Goal: Task Accomplishment & Management: Manage account settings

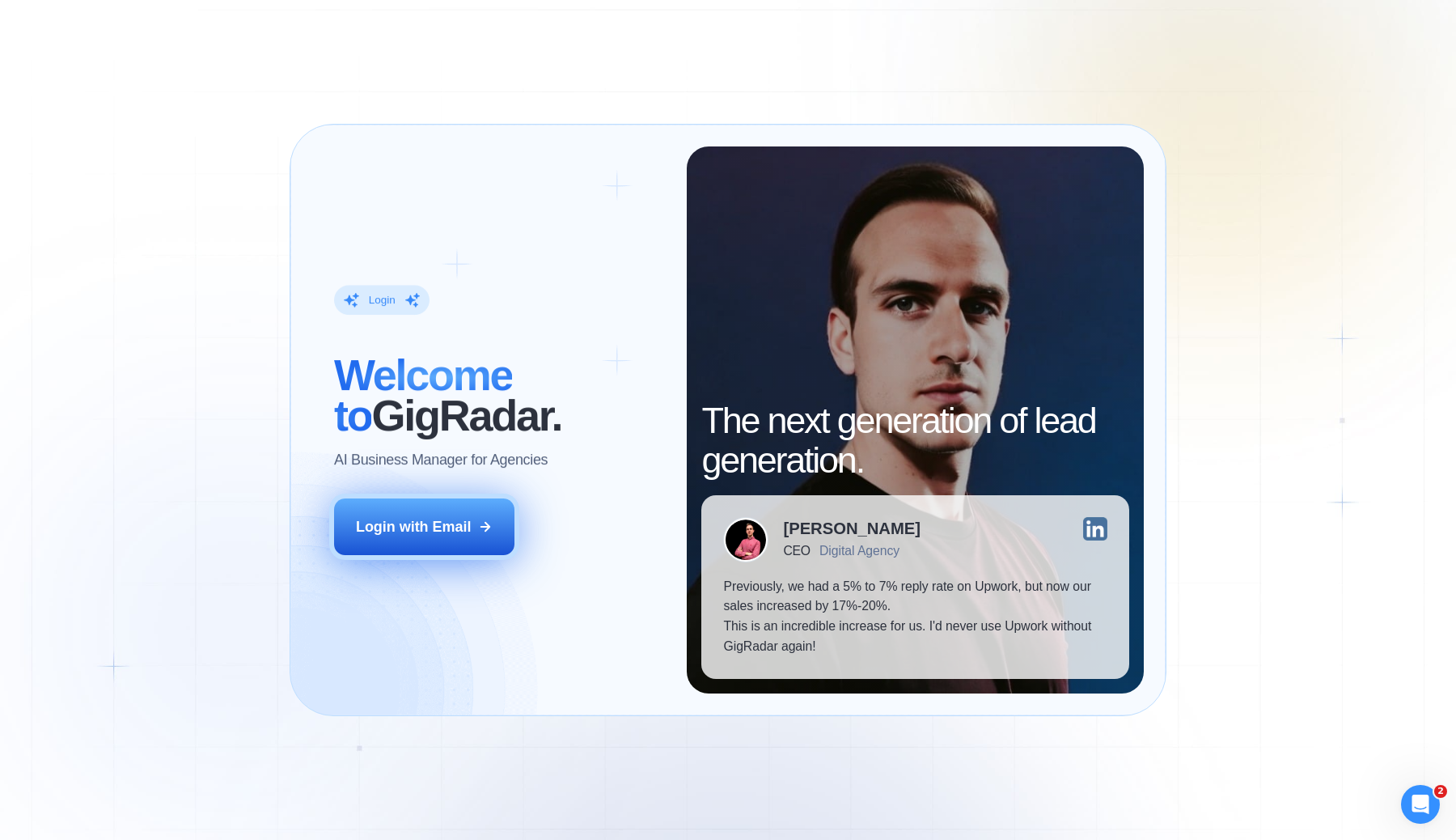
click at [435, 524] on div "Login with Email" at bounding box center [414, 527] width 115 height 20
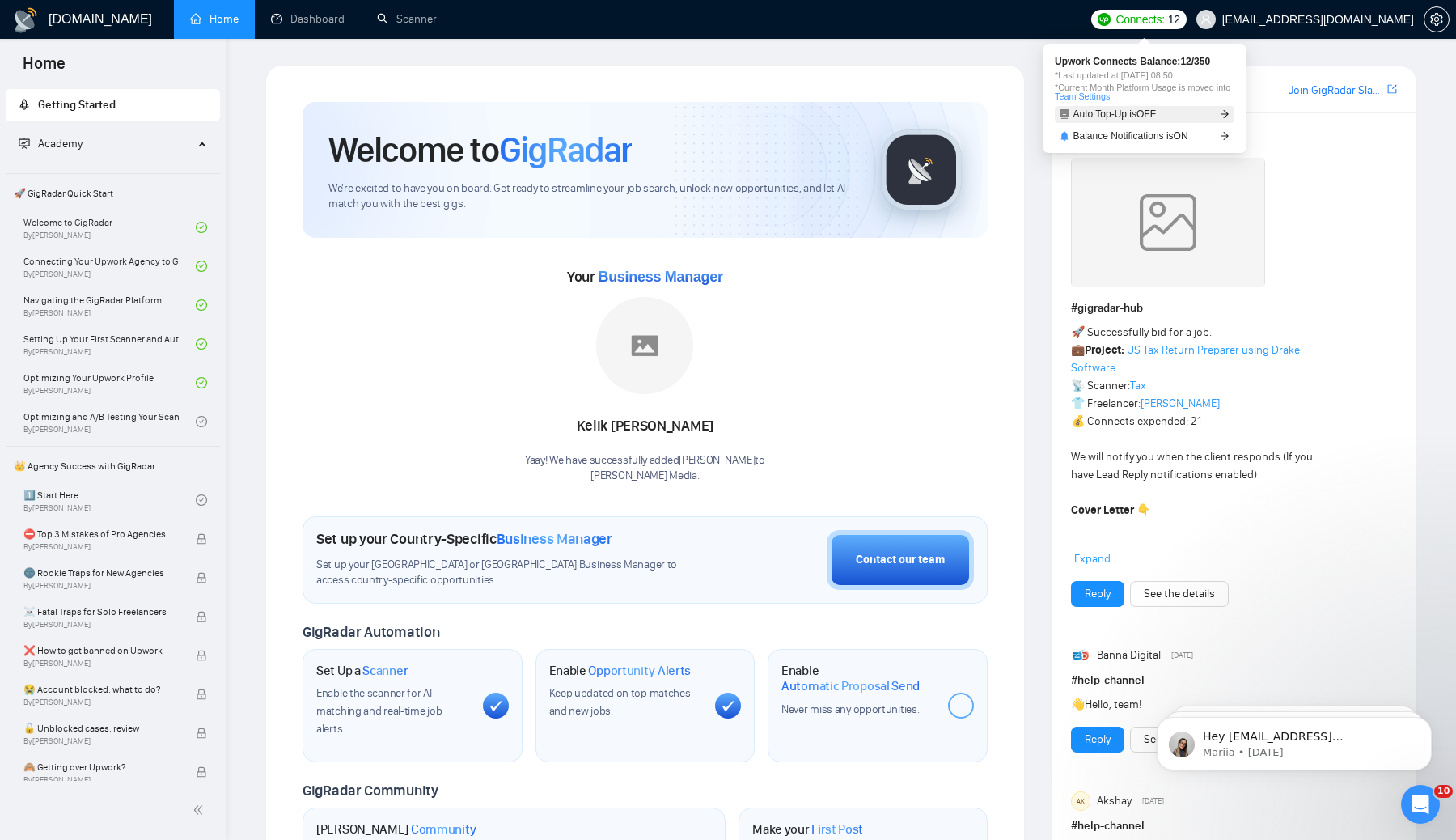
click at [1168, 112] on link "Auto Top-Up is OFF" at bounding box center [1145, 113] width 180 height 17
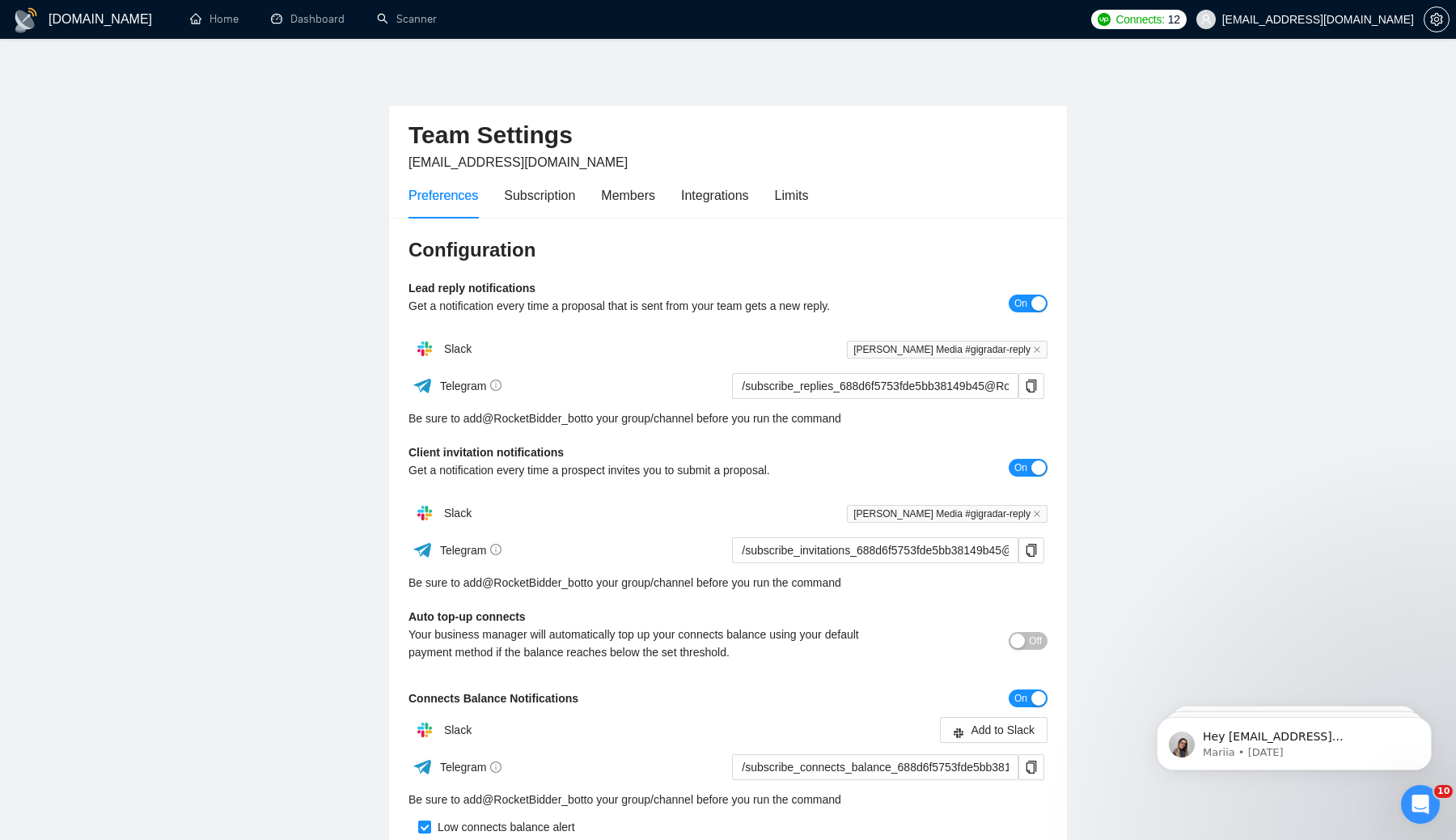
scroll to position [202, 0]
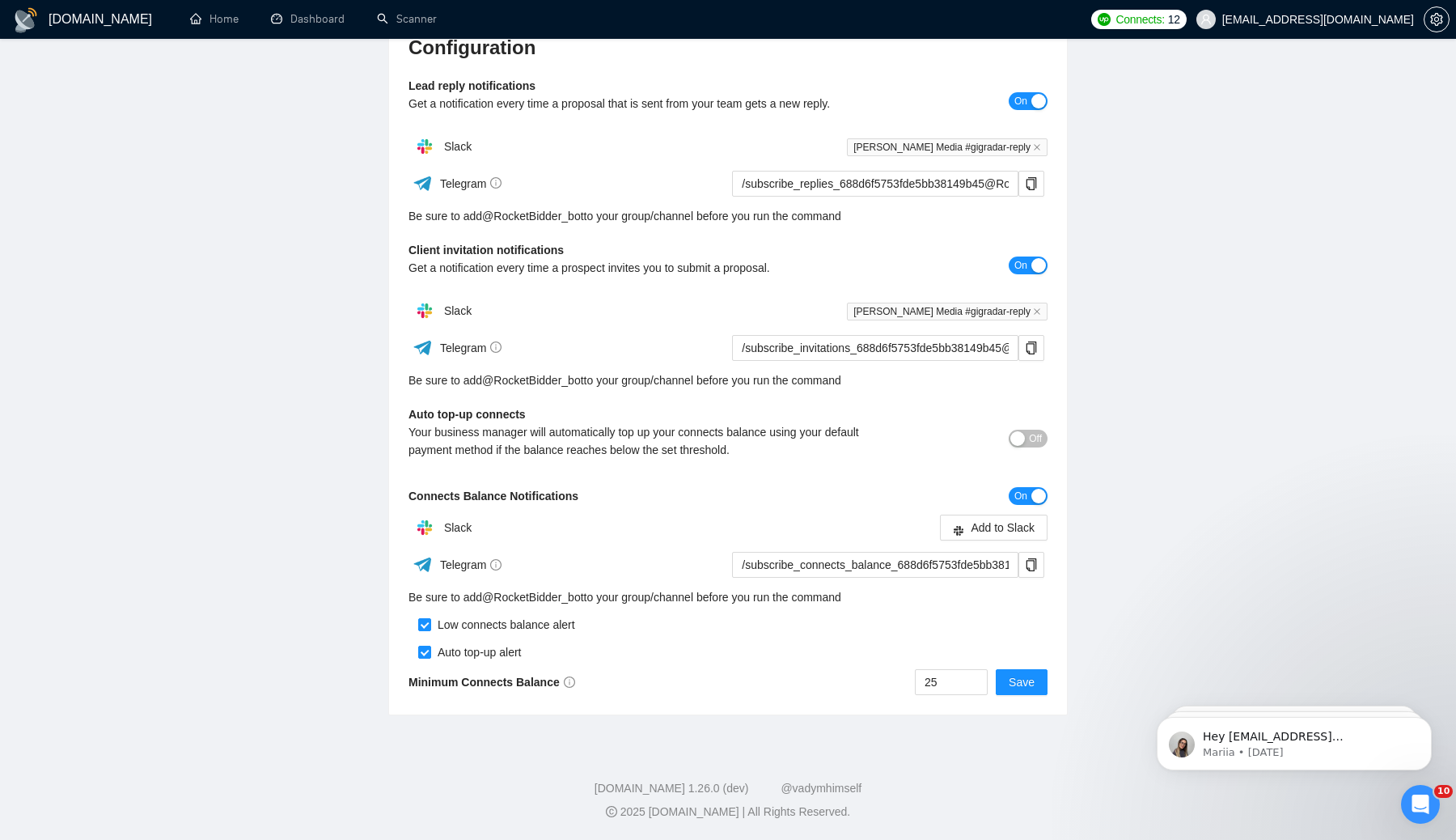
click at [1029, 437] on span "Off" at bounding box center [1036, 438] width 13 height 17
click at [1032, 436] on div "button" at bounding box center [1038, 438] width 15 height 15
